Goal: Task Accomplishment & Management: Use online tool/utility

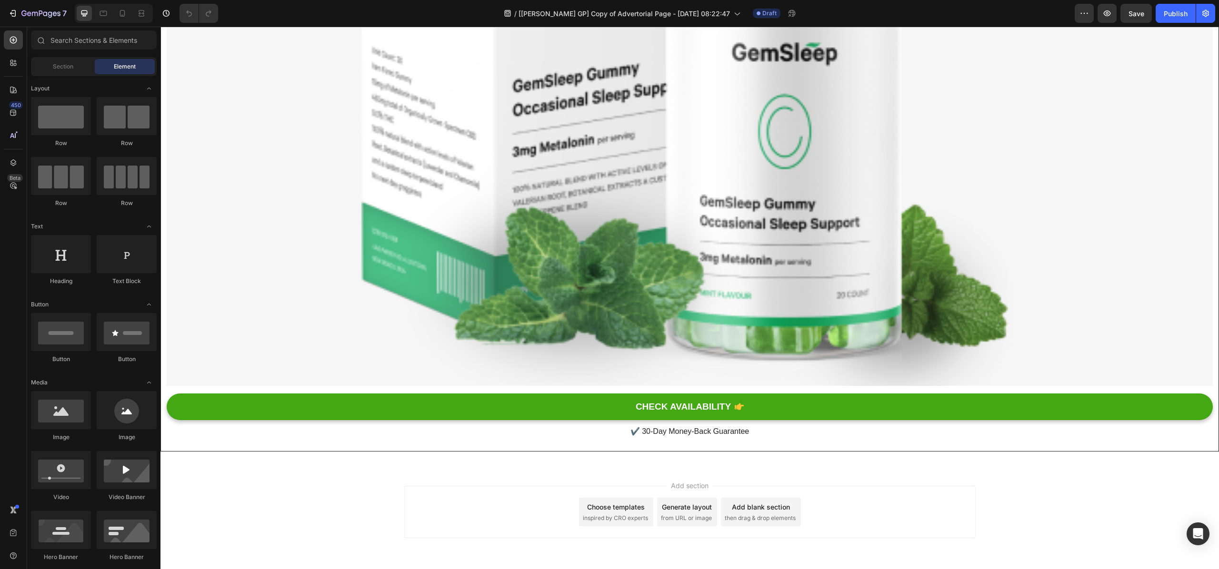
scroll to position [3524, 0]
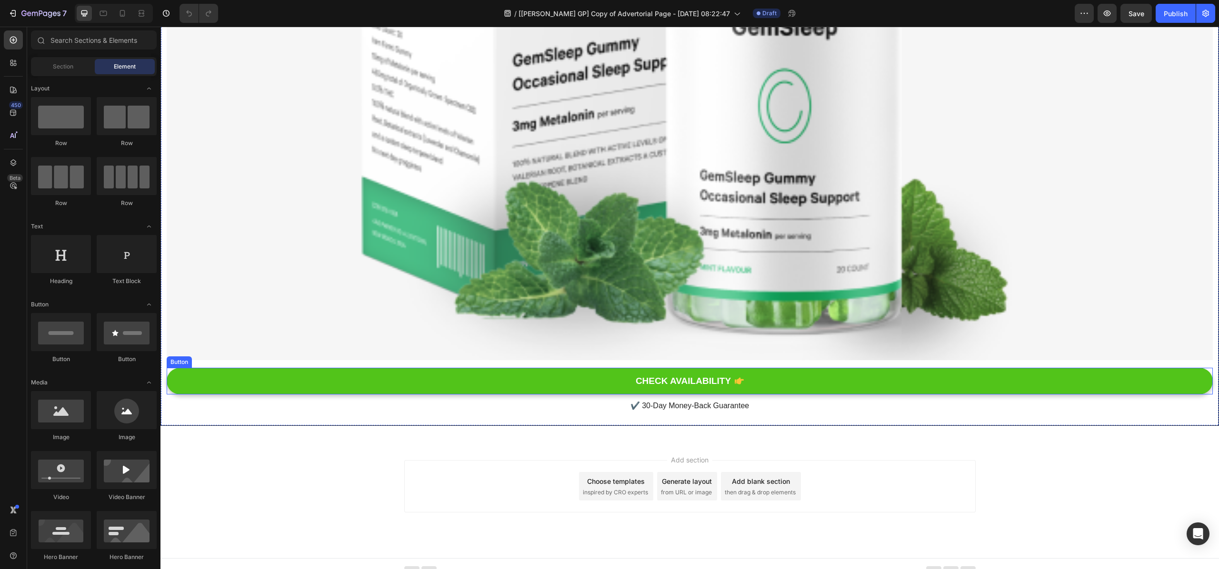
click at [498, 372] on button "CHECK AVAILABILITY" at bounding box center [690, 381] width 1046 height 27
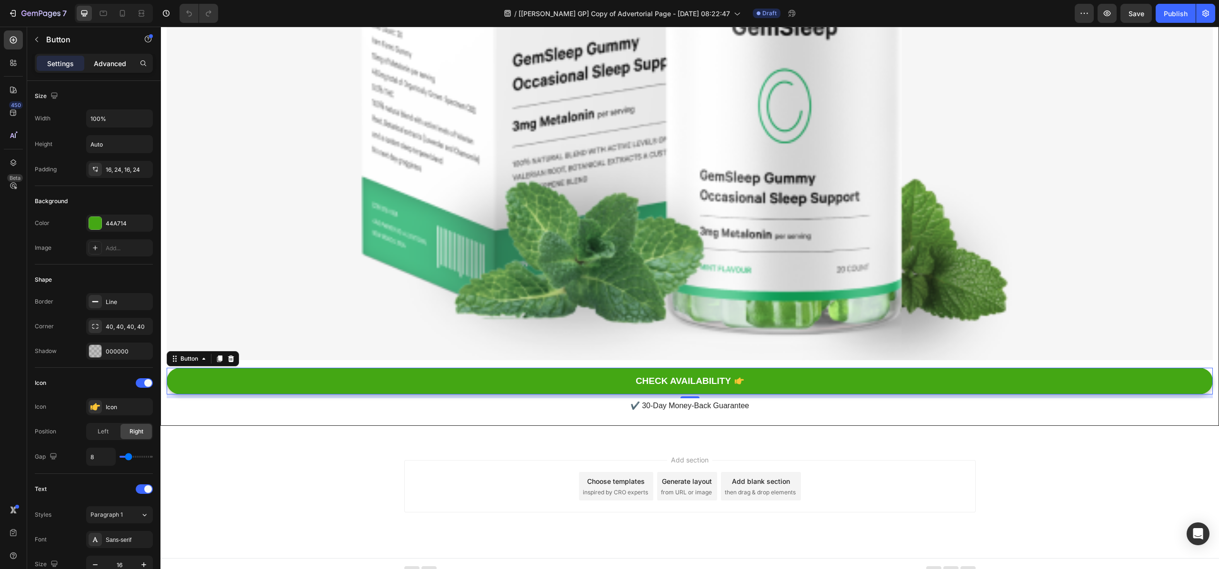
click at [98, 60] on p "Advanced" at bounding box center [110, 64] width 32 height 10
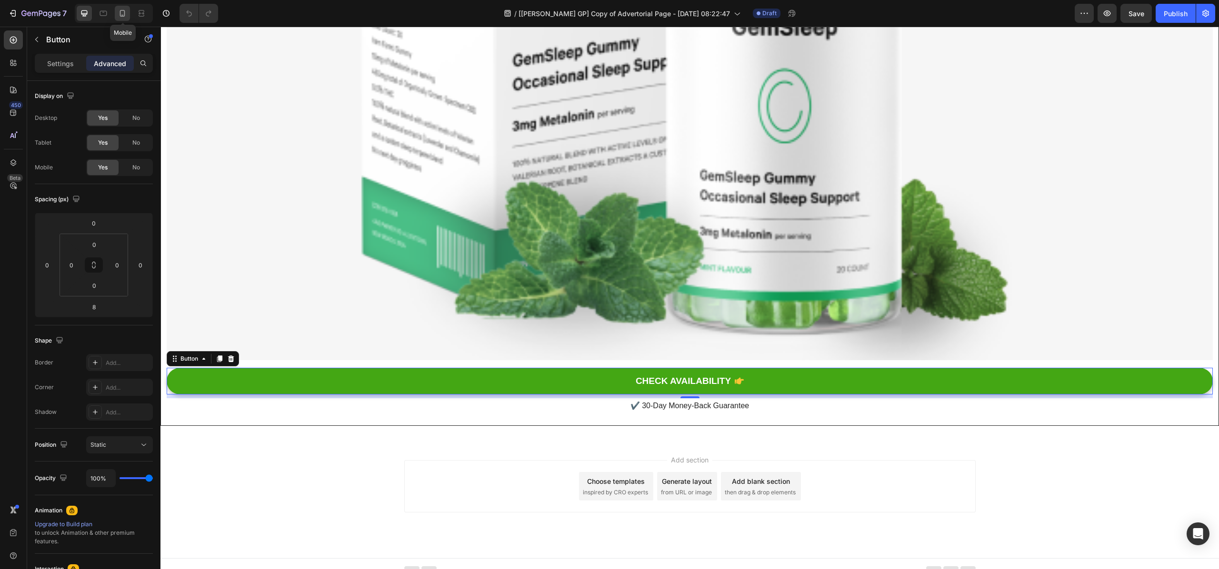
click at [121, 17] on icon at bounding box center [123, 14] width 10 height 10
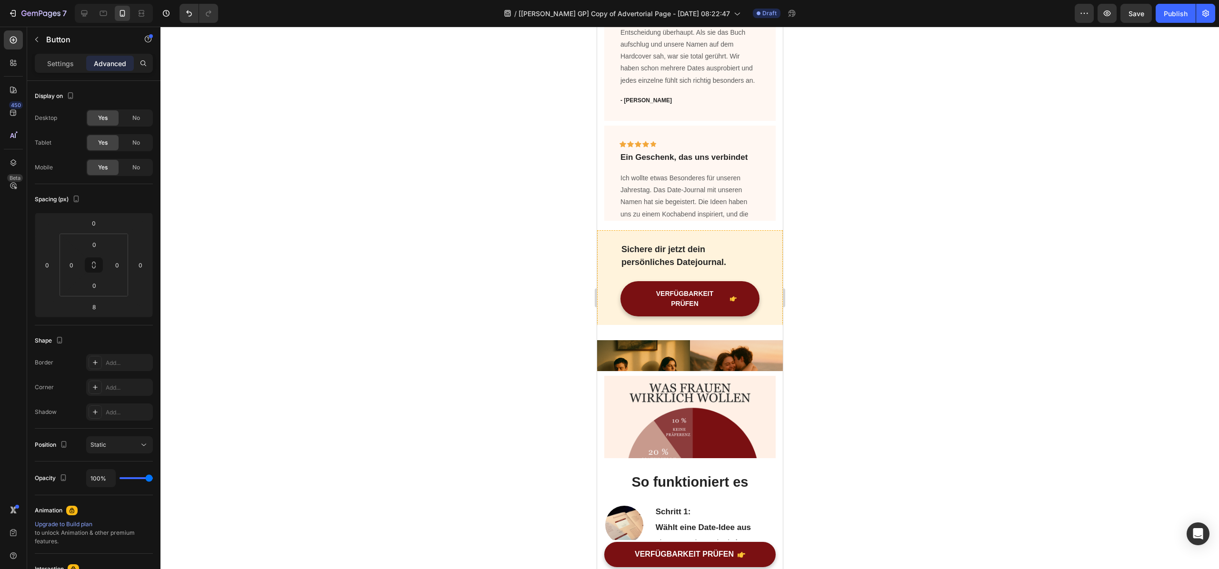
scroll to position [1897, 0]
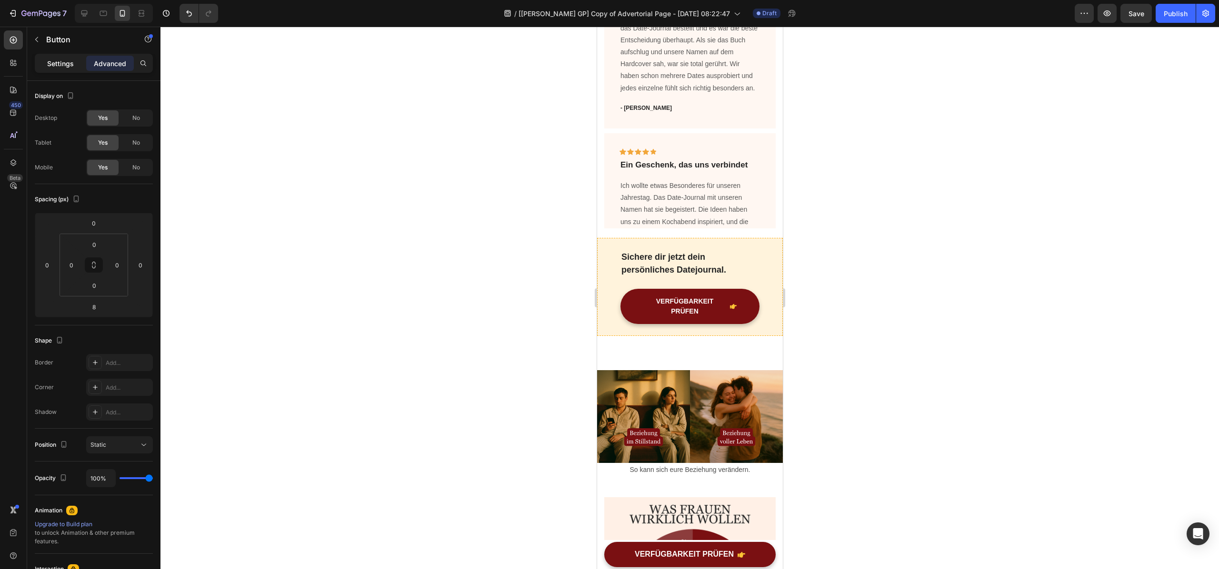
click at [52, 64] on p "Settings" at bounding box center [60, 64] width 27 height 10
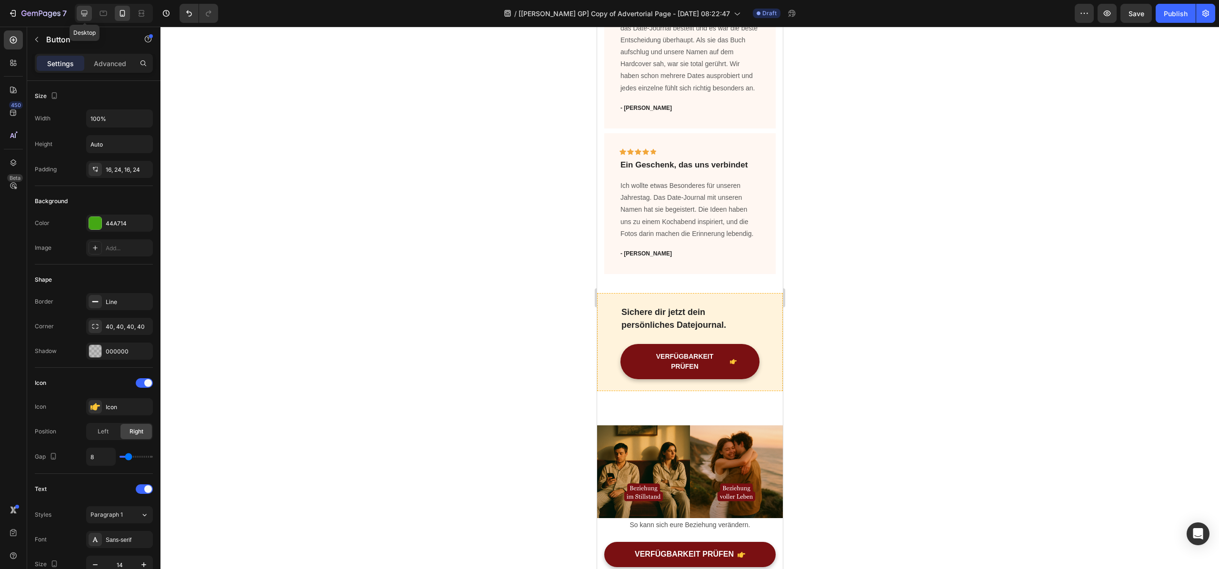
click at [81, 16] on icon at bounding box center [85, 14] width 10 height 10
type input "16"
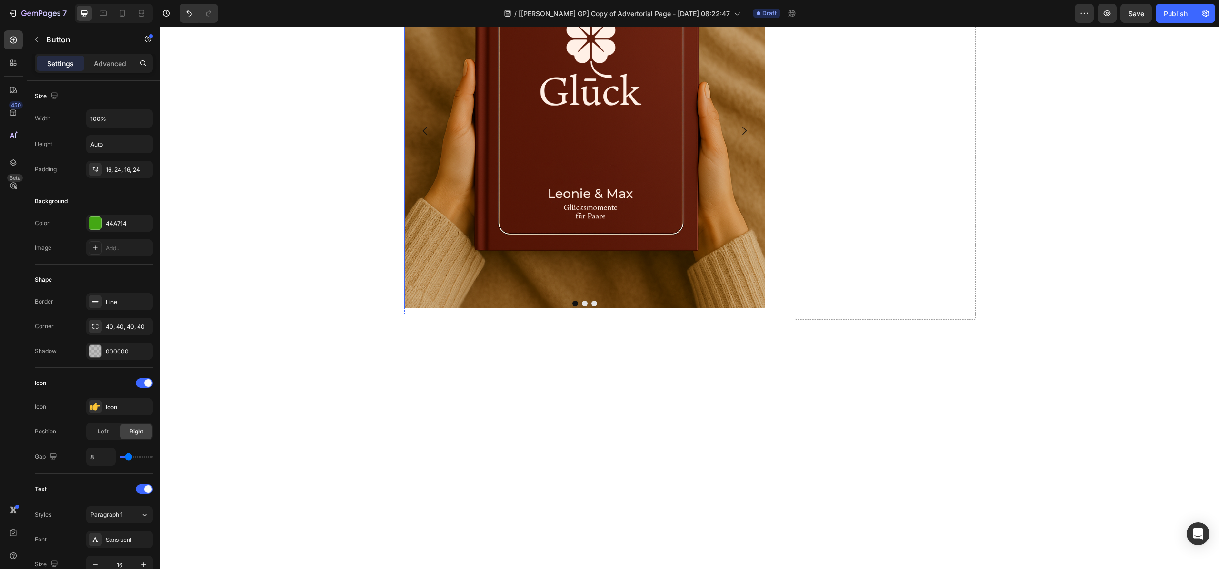
scroll to position [837, 0]
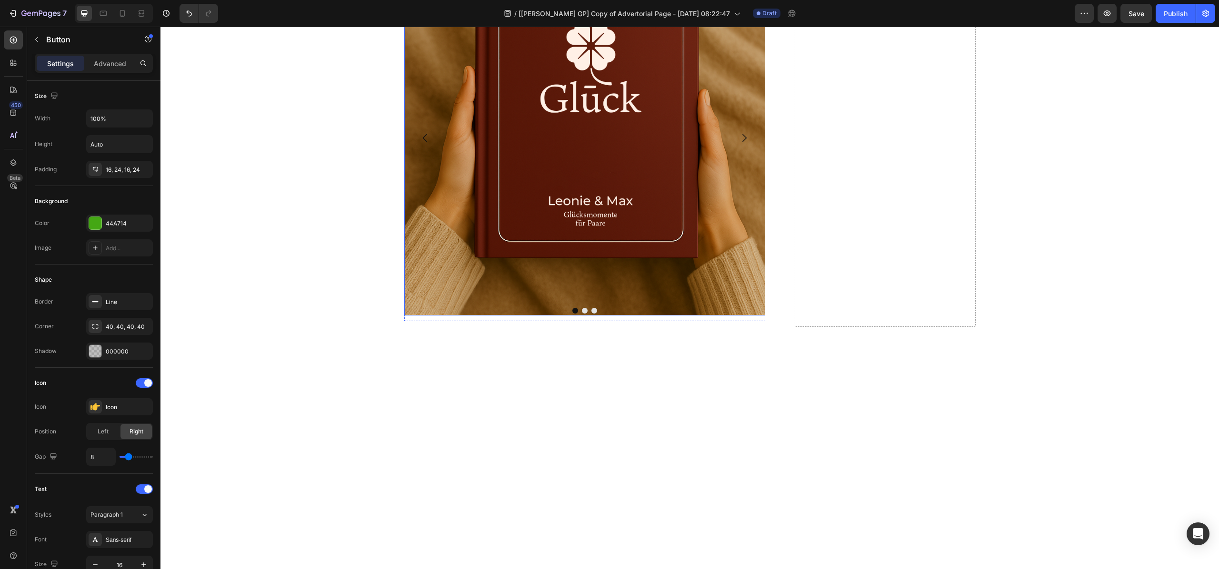
click at [472, 316] on img at bounding box center [584, 135] width 361 height 361
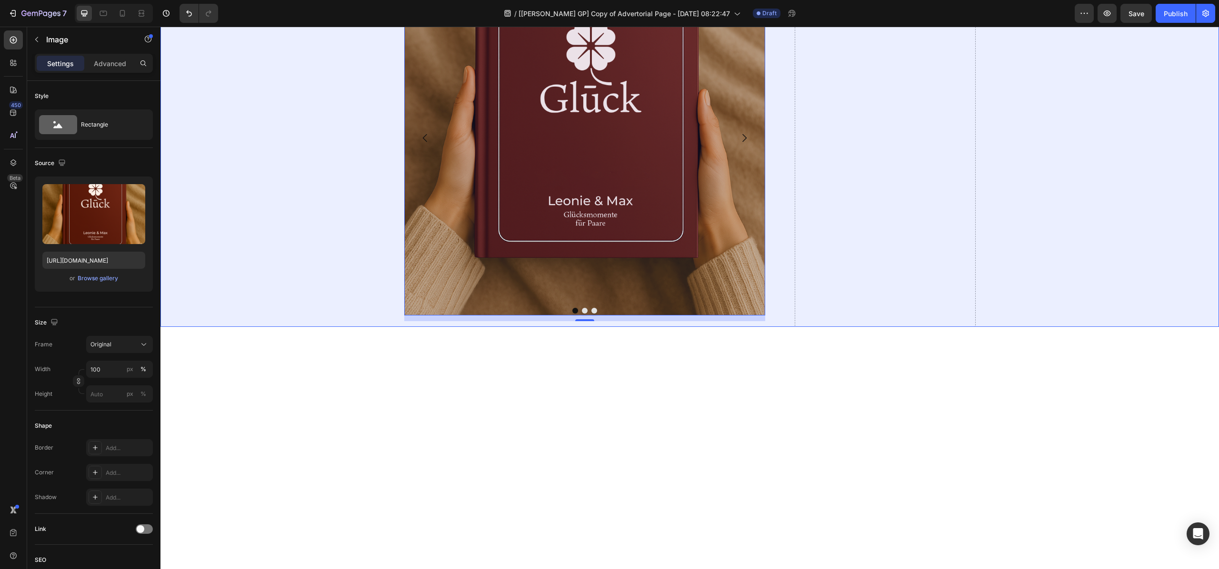
click at [413, 24] on div "Section" at bounding box center [421, 16] width 32 height 15
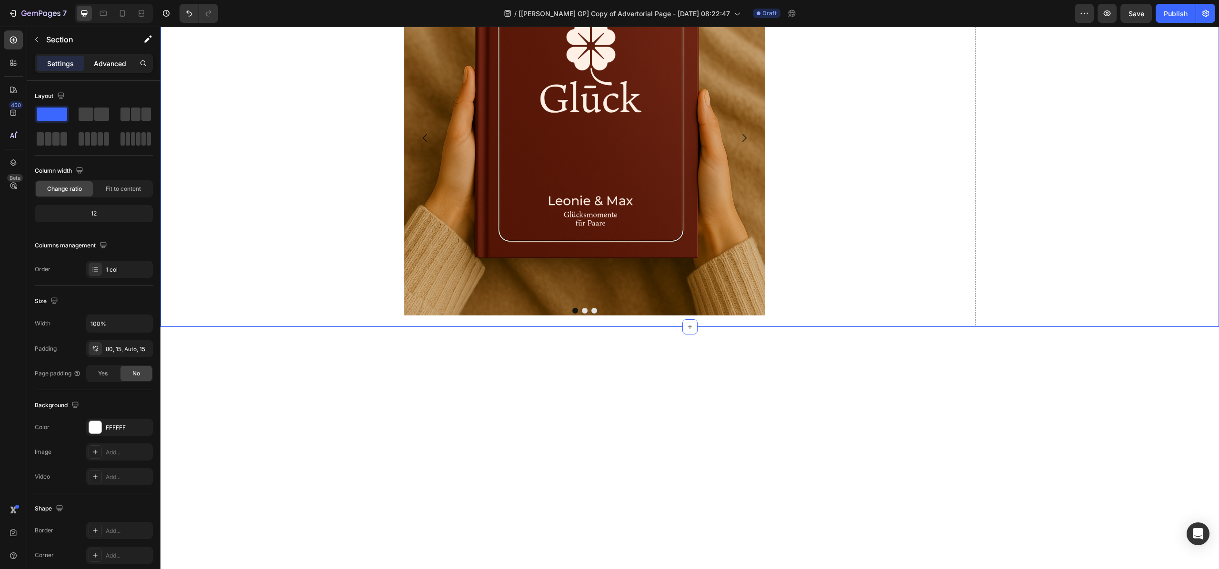
click at [113, 62] on p "Advanced" at bounding box center [110, 64] width 32 height 10
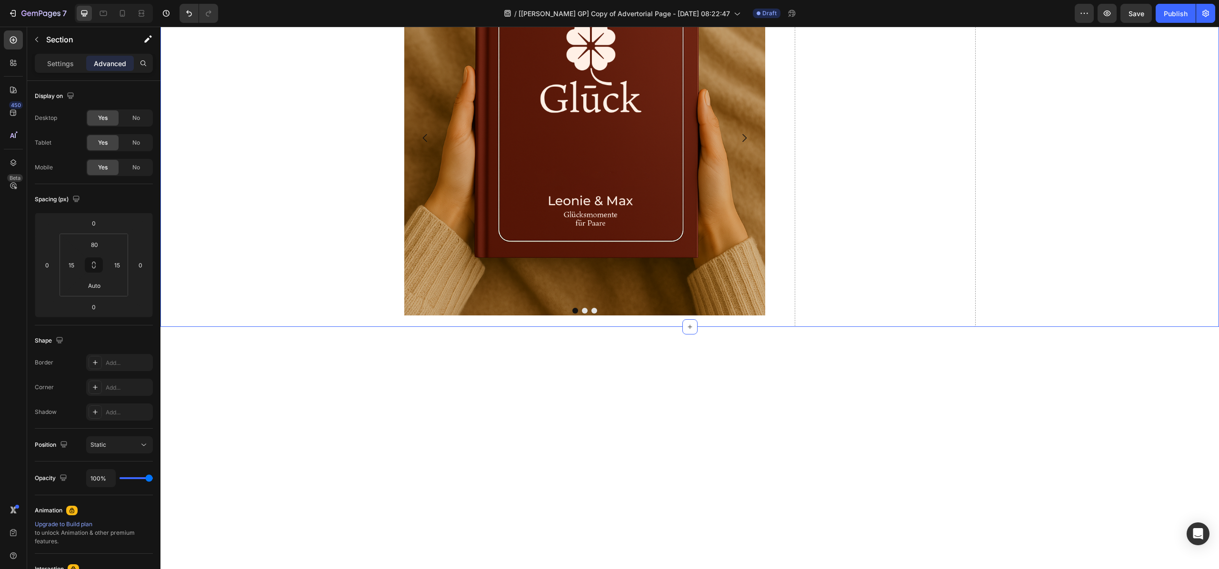
click at [113, 62] on p "Advanced" at bounding box center [110, 64] width 32 height 10
click at [69, 59] on p "Settings" at bounding box center [60, 64] width 27 height 10
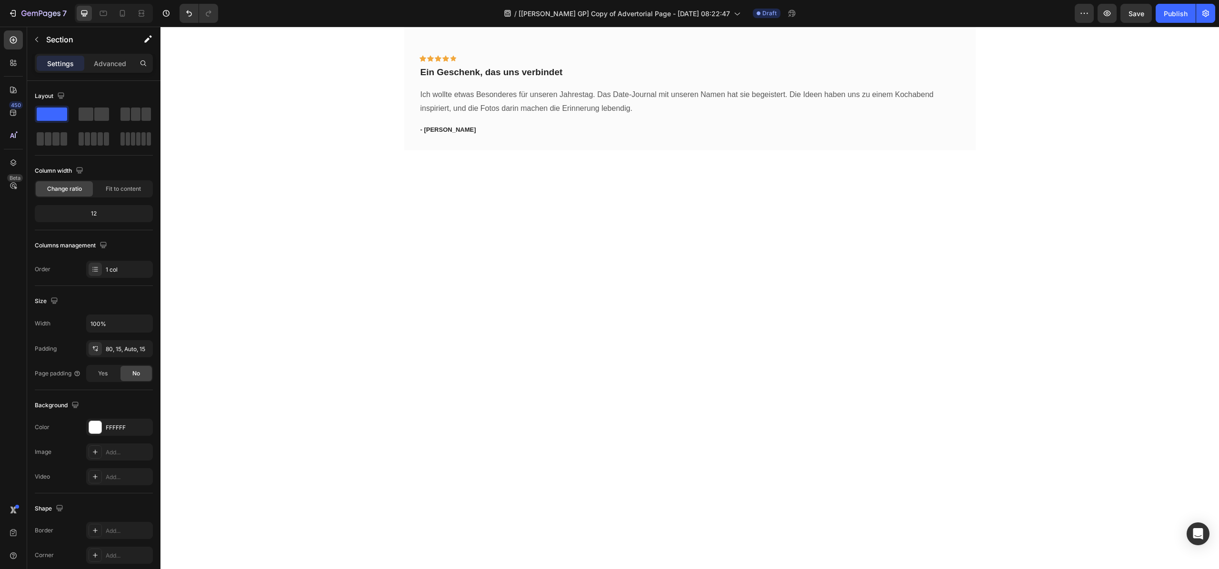
scroll to position [1187, 0]
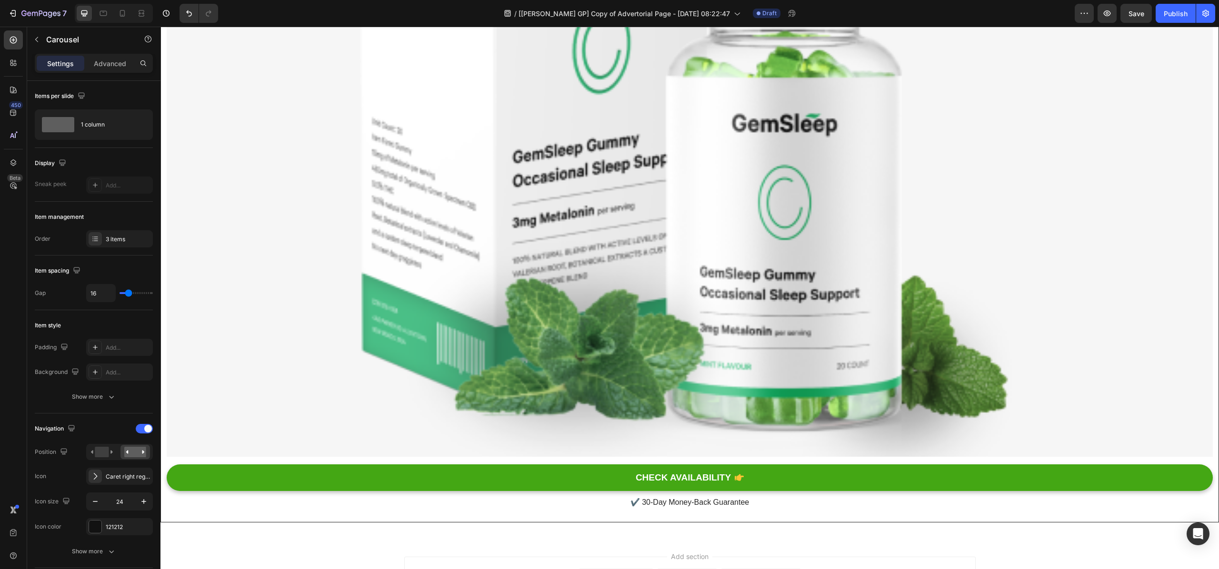
scroll to position [3882, 0]
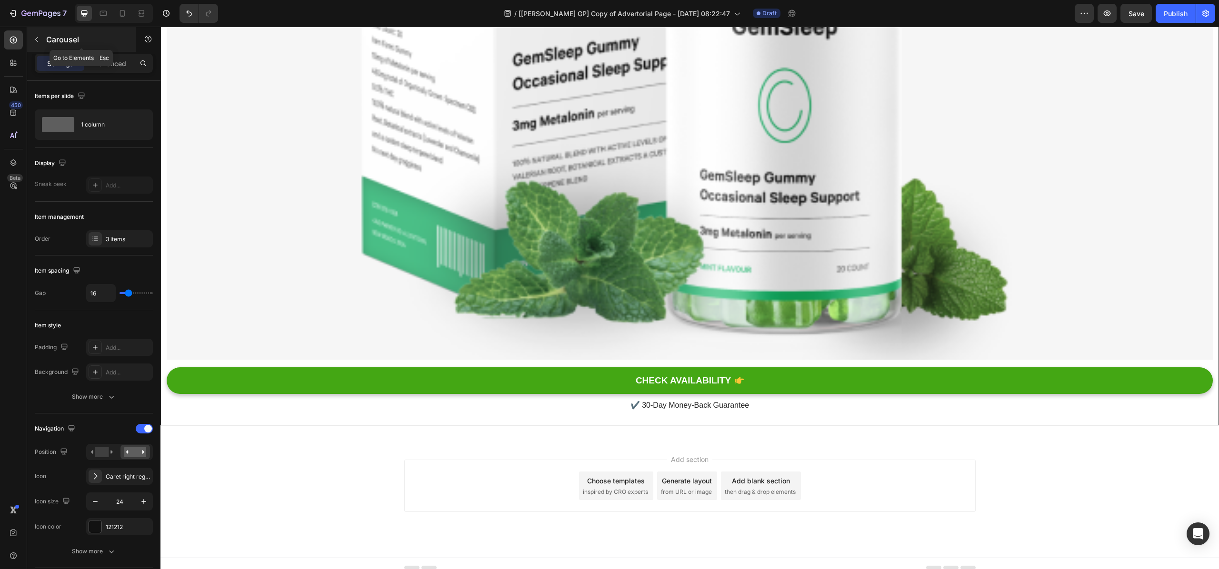
click at [31, 41] on button "button" at bounding box center [36, 39] width 15 height 15
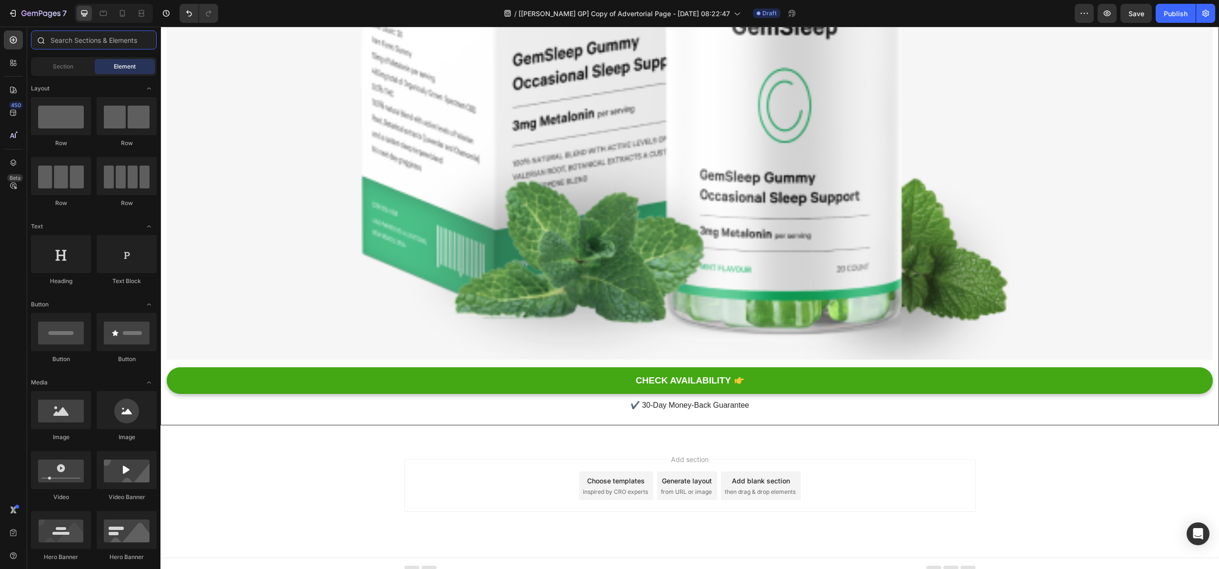
click at [63, 41] on input "text" at bounding box center [94, 39] width 126 height 19
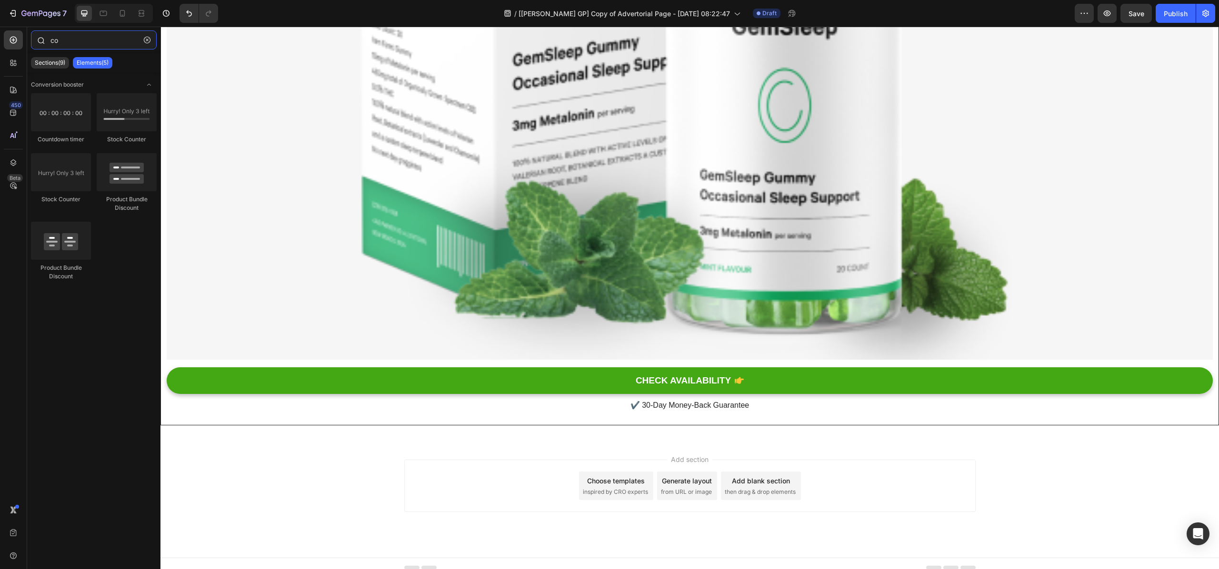
type input "c"
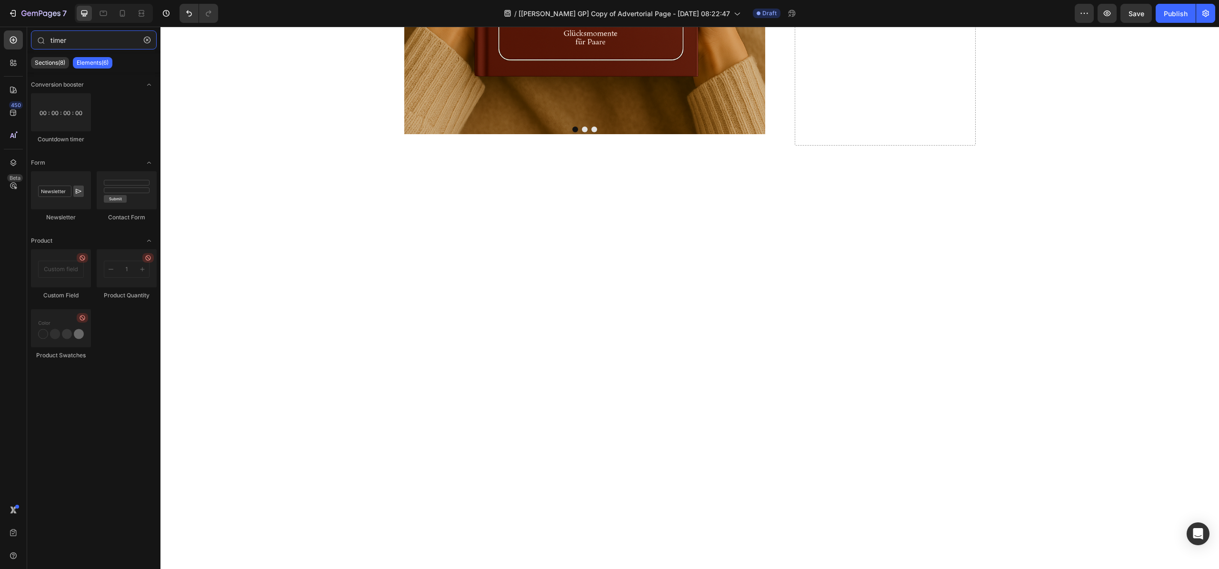
scroll to position [1324, 0]
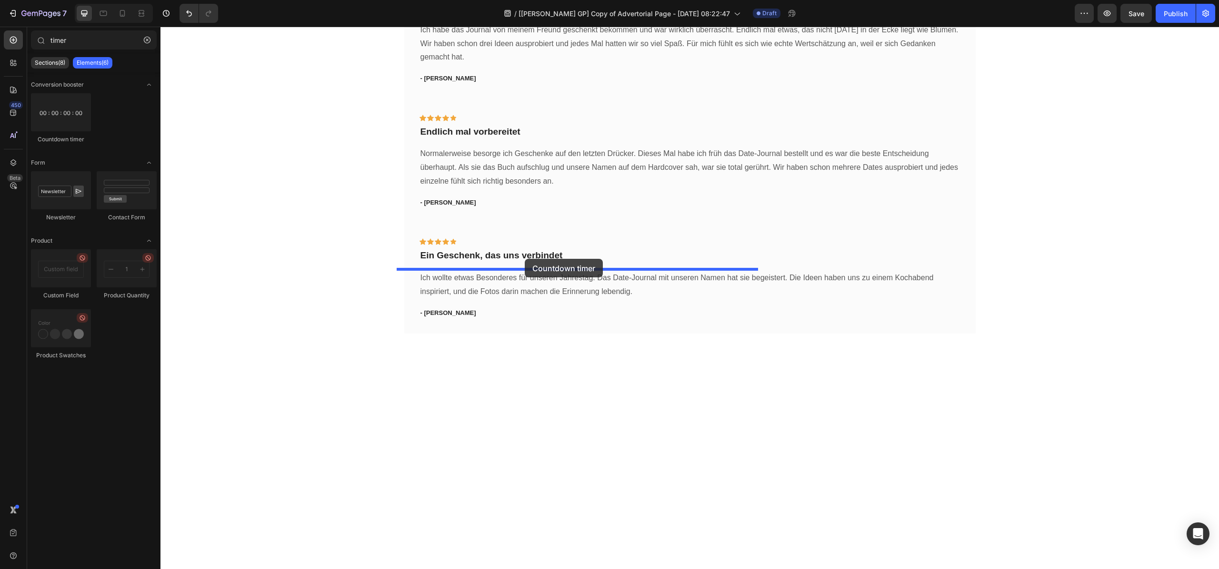
drag, startPoint x: 231, startPoint y: 135, endPoint x: 525, endPoint y: 259, distance: 319.0
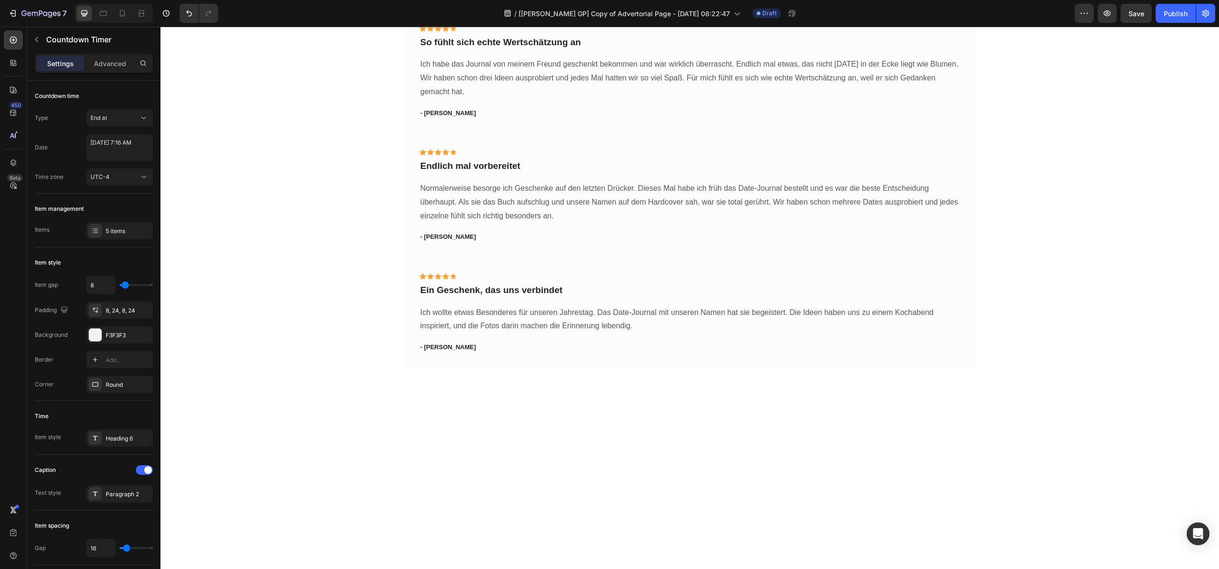
scroll to position [1342, 0]
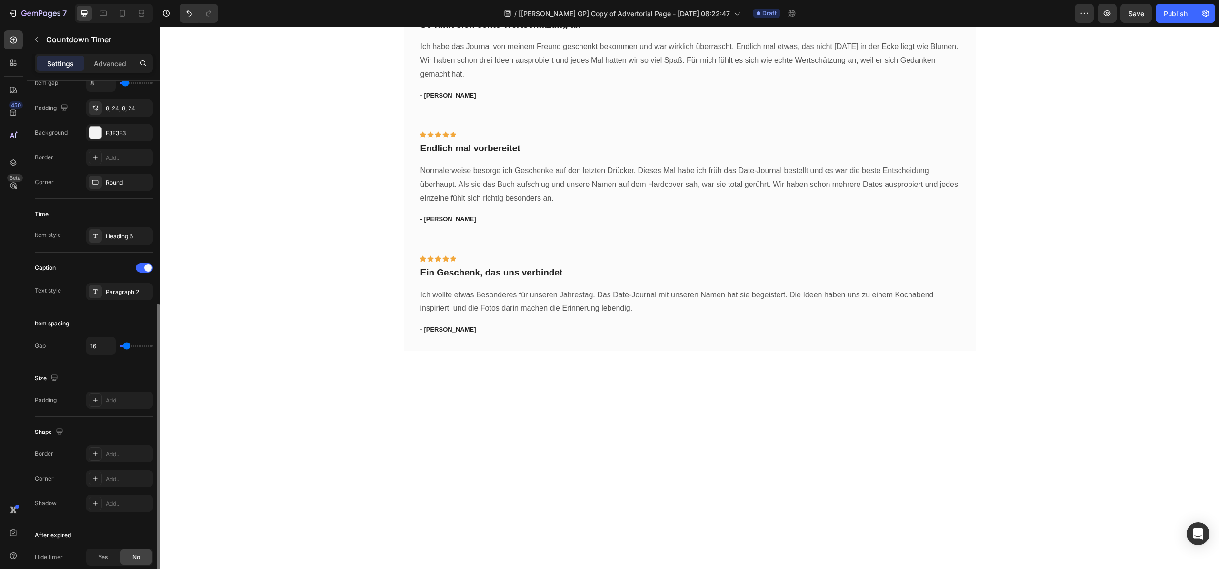
scroll to position [305, 0]
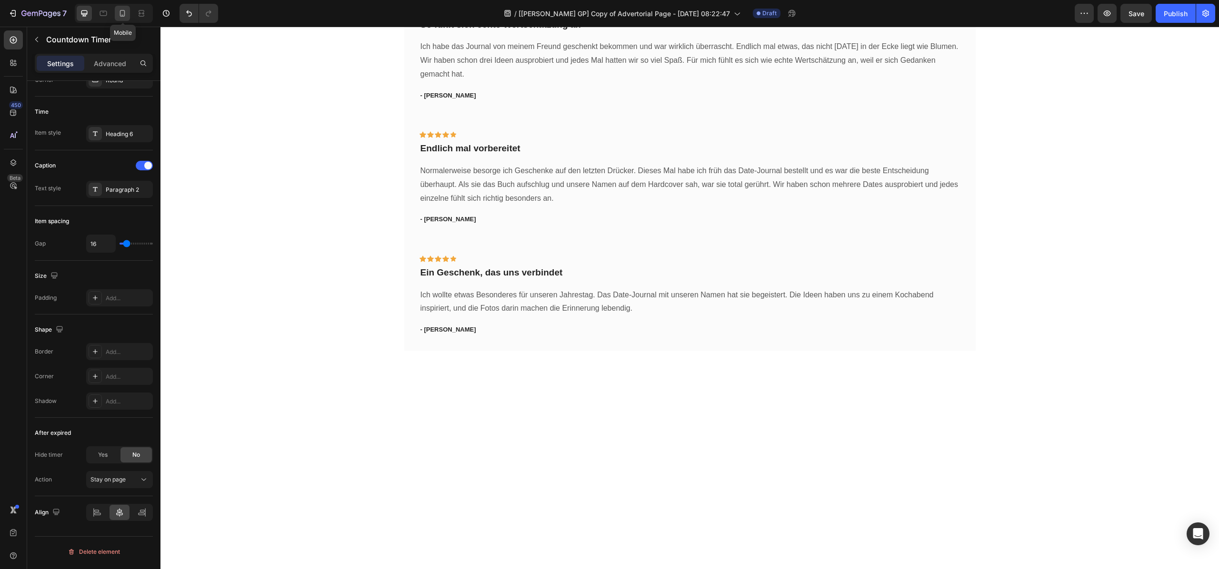
click at [124, 17] on icon at bounding box center [123, 14] width 10 height 10
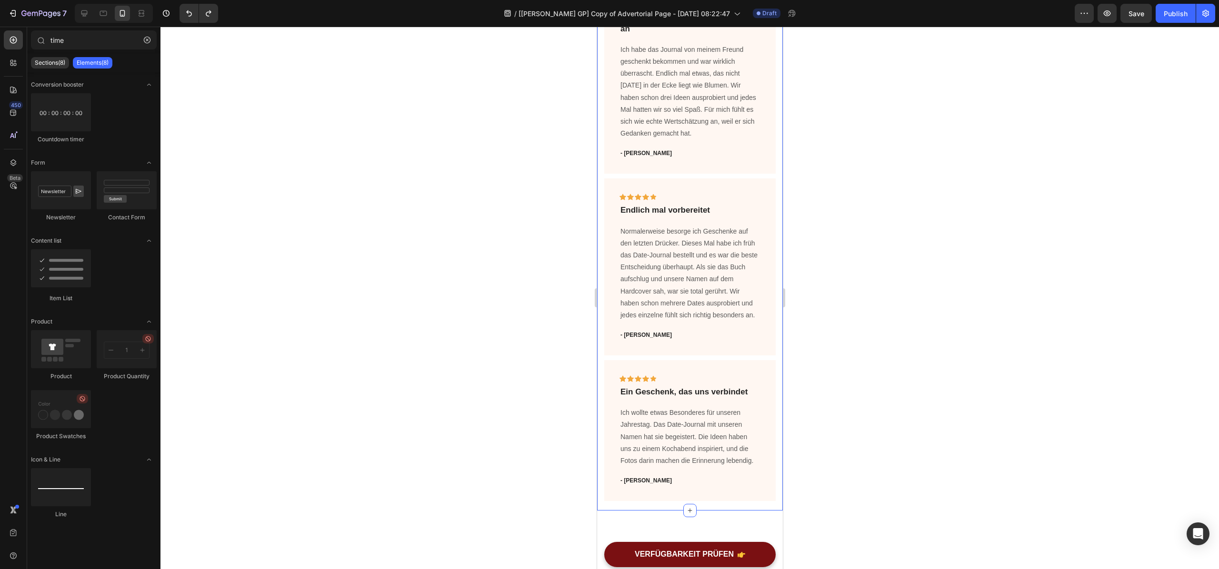
scroll to position [1248, 0]
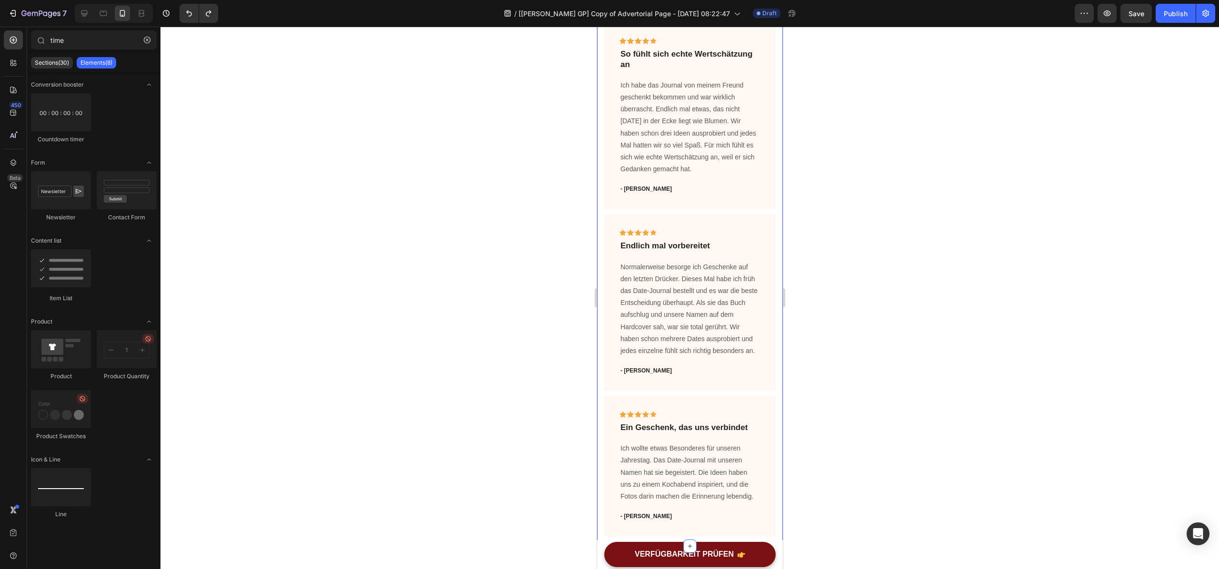
type input "[PERSON_NAME]"
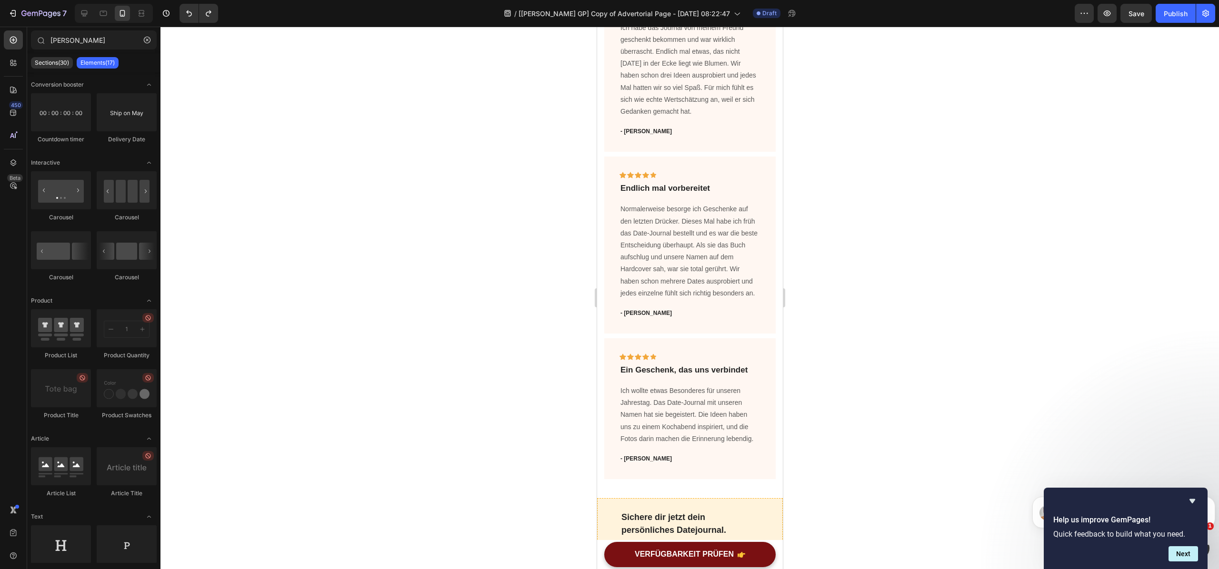
scroll to position [0, 0]
click at [14, 7] on button "7" at bounding box center [37, 13] width 67 height 19
